Goal: Task Accomplishment & Management: Manage account settings

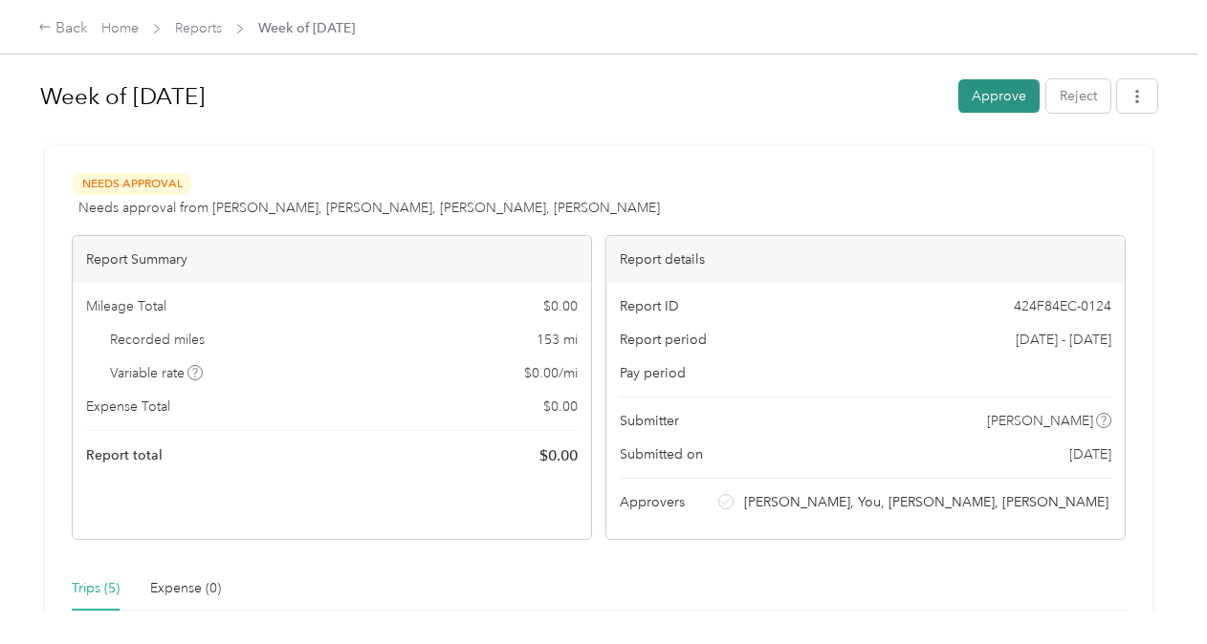
click at [1005, 91] on button "Approve" at bounding box center [998, 95] width 81 height 33
